Goal: Transaction & Acquisition: Purchase product/service

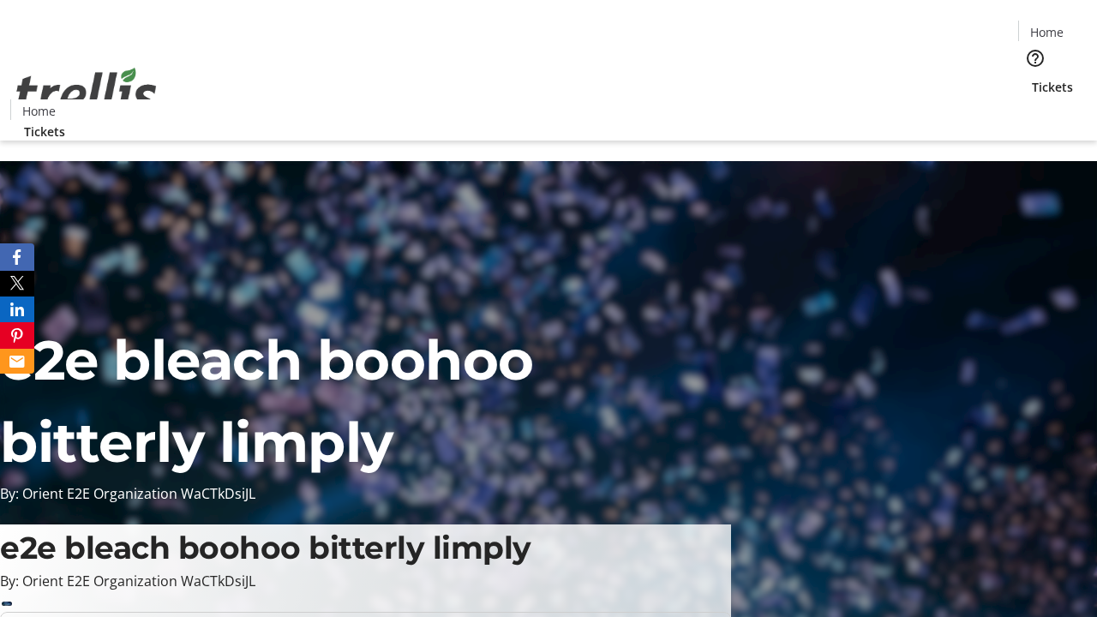
click at [1032, 78] on span "Tickets" at bounding box center [1052, 87] width 41 height 18
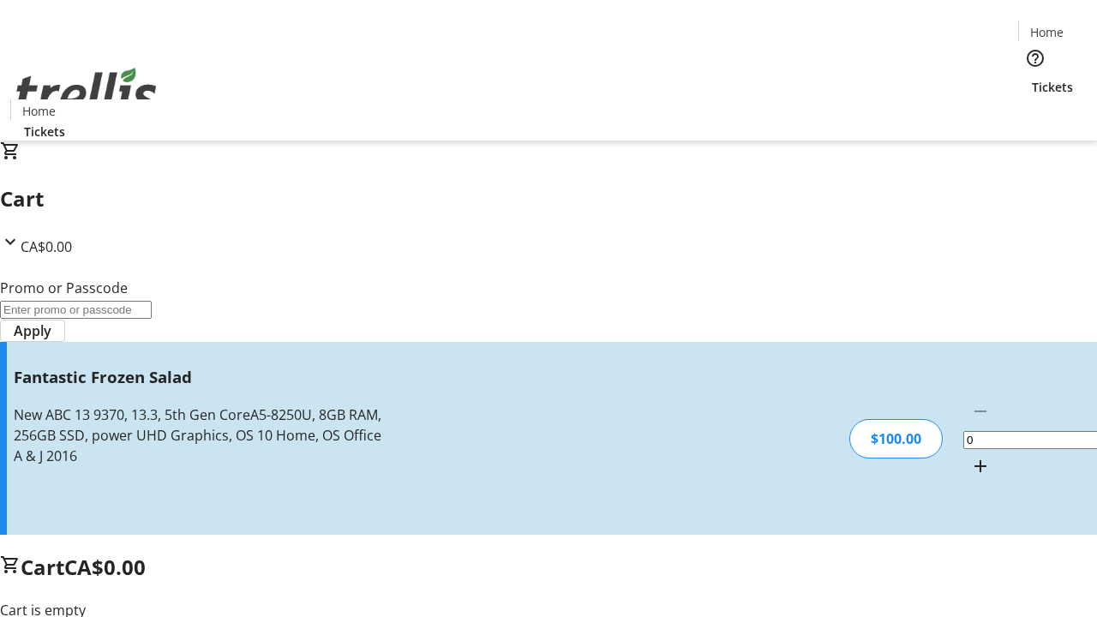
click at [970, 456] on mat-icon "Increment by one" at bounding box center [980, 466] width 21 height 21
type input "1"
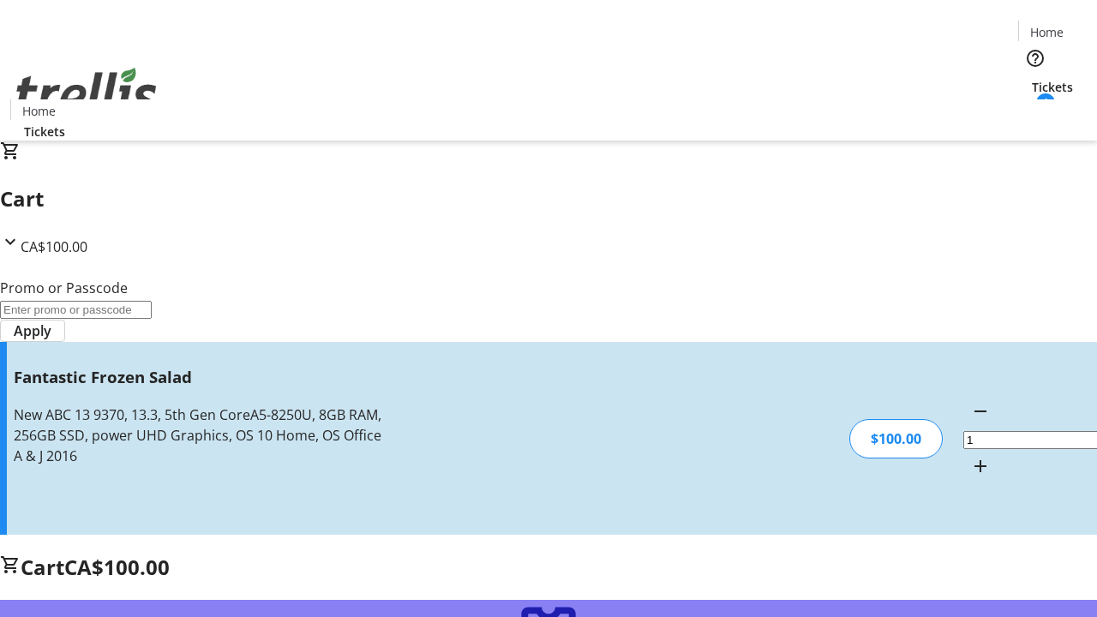
type input "FREE"
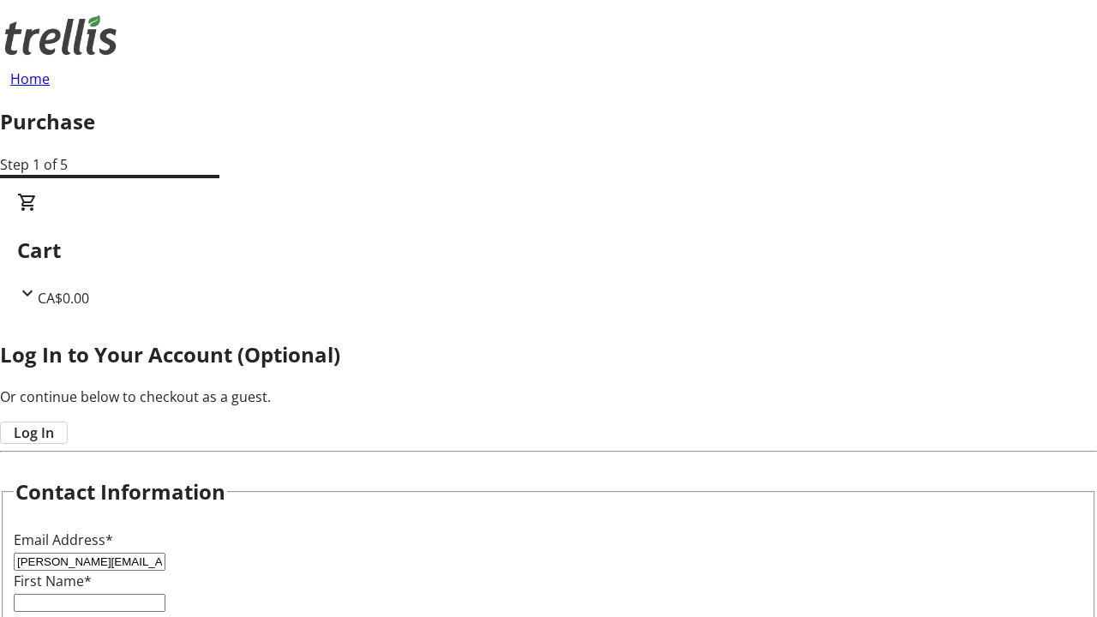
type input "[PERSON_NAME][EMAIL_ADDRESS][DOMAIN_NAME]"
type input "[PERSON_NAME]"
type input "Lubowitz"
